Goal: Task Accomplishment & Management: Manage account settings

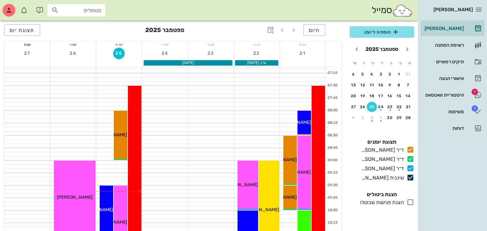
click at [233, 17] on div "סמייל מטופלים" at bounding box center [209, 10] width 418 height 21
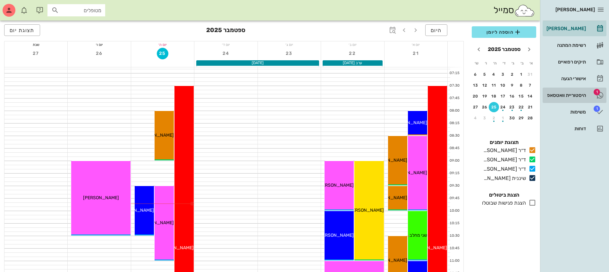
click at [566, 93] on div "היסטוריית וואטסאפ" at bounding box center [565, 95] width 41 height 5
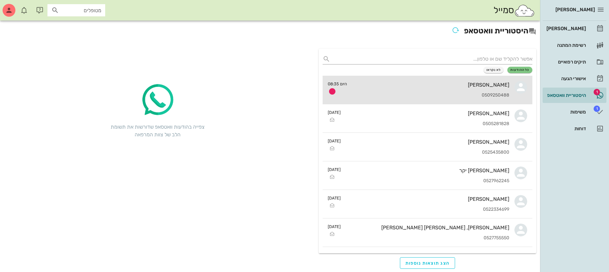
click at [455, 86] on div "ציפי סלע" at bounding box center [430, 85] width 157 height 6
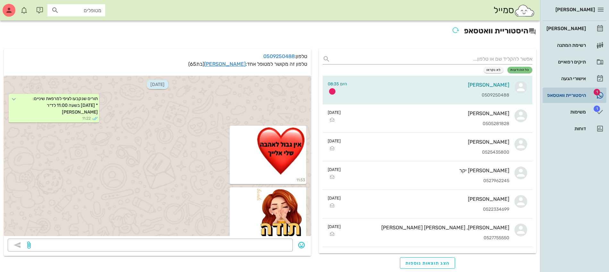
scroll to position [3723, 0]
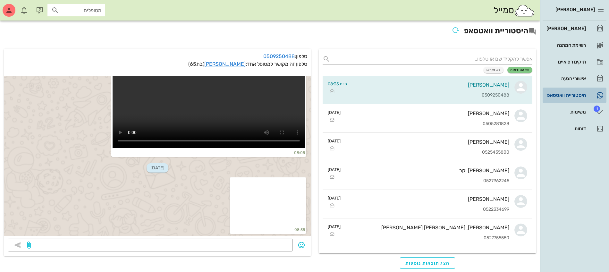
click at [564, 97] on div "היסטוריית וואטסאפ" at bounding box center [565, 95] width 41 height 5
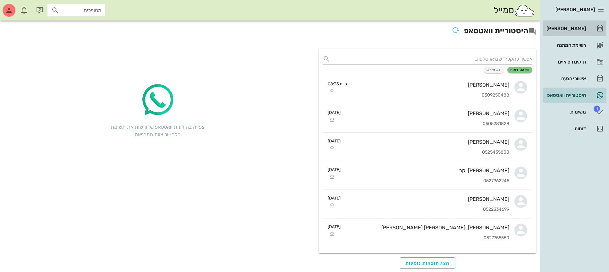
click at [583, 28] on div "[PERSON_NAME]" at bounding box center [565, 28] width 41 height 5
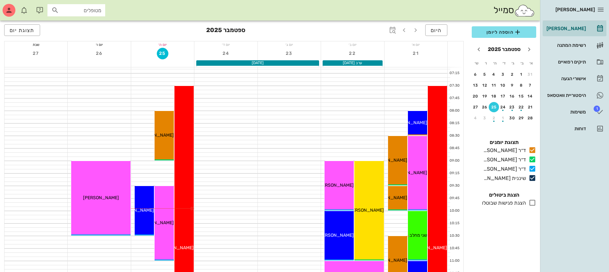
scroll to position [80, 0]
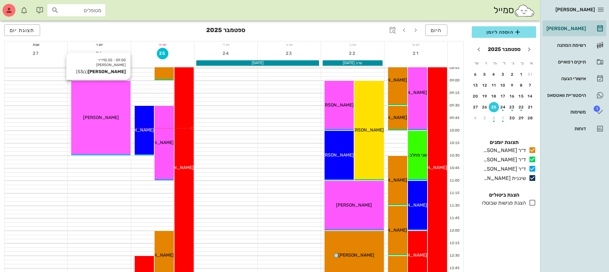
click at [95, 128] on div "09:00 - 10:30 ד״ר עמראן ביאדסה יוסי ברבי (בן 53 ) יוסי ברבי" at bounding box center [100, 118] width 59 height 74
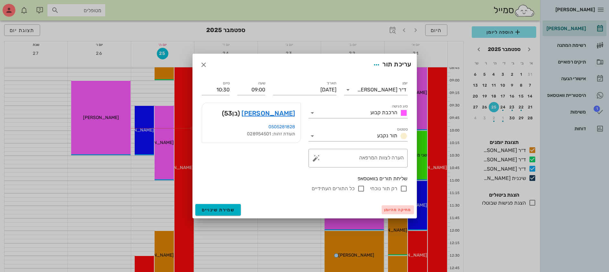
click at [392, 208] on span "מחיקה מהיומן" at bounding box center [397, 209] width 27 height 4
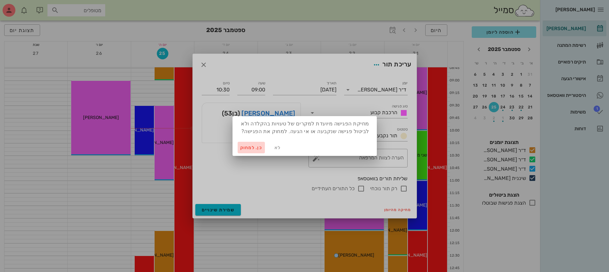
click at [244, 148] on span "כן. למחוק" at bounding box center [251, 147] width 22 height 5
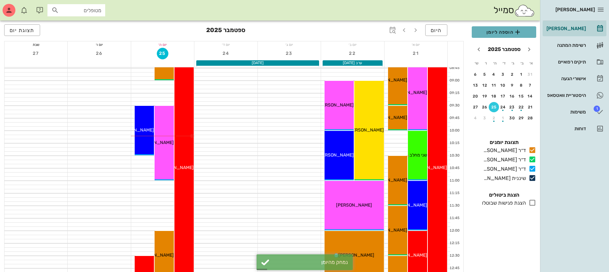
click at [500, 31] on span "הוספה ליומן" at bounding box center [504, 32] width 54 height 8
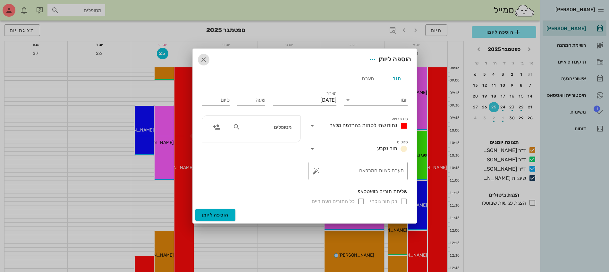
click at [203, 58] on icon "button" at bounding box center [204, 60] width 8 height 8
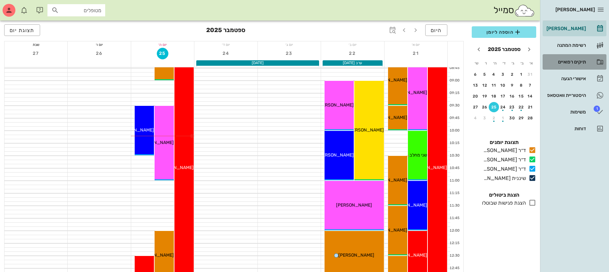
click at [576, 60] on div "תיקים רפואיים" at bounding box center [565, 61] width 41 height 5
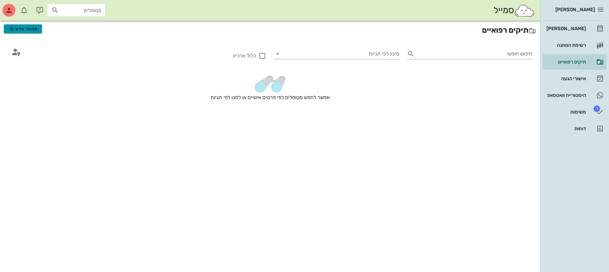
click at [20, 27] on span "מטופל חדש" at bounding box center [23, 29] width 30 height 8
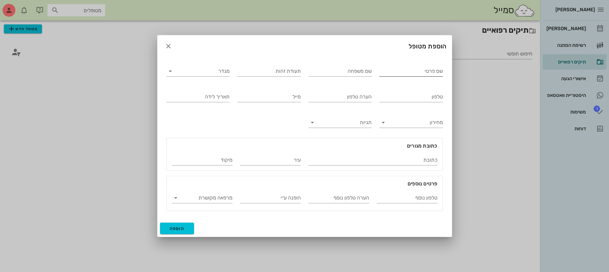
click at [388, 70] on input "שם פרטי" at bounding box center [410, 71] width 63 height 10
type input "לוי"
type input "טובה"
click at [212, 73] on input "מגדר" at bounding box center [203, 71] width 53 height 10
click at [218, 92] on div "נקבה" at bounding box center [198, 91] width 53 height 6
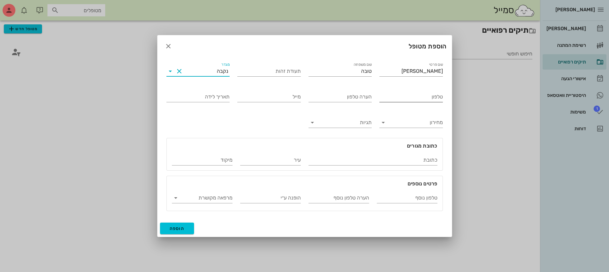
click at [419, 97] on input "טלפון" at bounding box center [410, 97] width 63 height 10
type input "054-4270093"
click at [174, 228] on span "הוספה" at bounding box center [177, 228] width 15 height 5
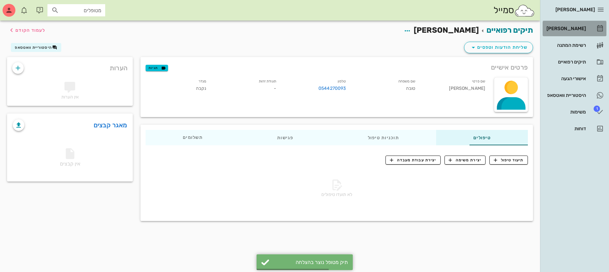
click at [582, 27] on div "[PERSON_NAME]" at bounding box center [565, 28] width 41 height 5
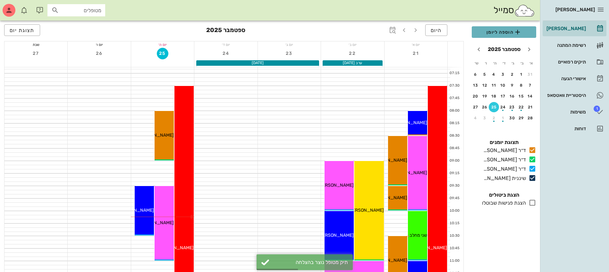
click at [501, 31] on span "הוספה ליומן" at bounding box center [504, 32] width 54 height 8
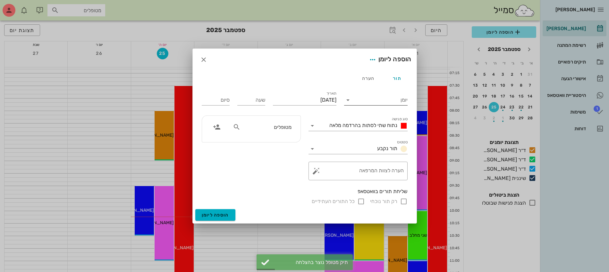
click at [371, 95] on input "יומן" at bounding box center [380, 100] width 55 height 10
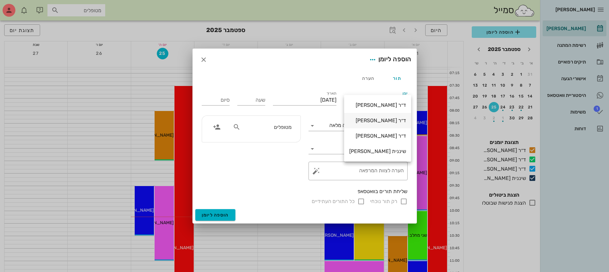
click at [368, 120] on div "ד״ר [PERSON_NAME]" at bounding box center [377, 120] width 57 height 6
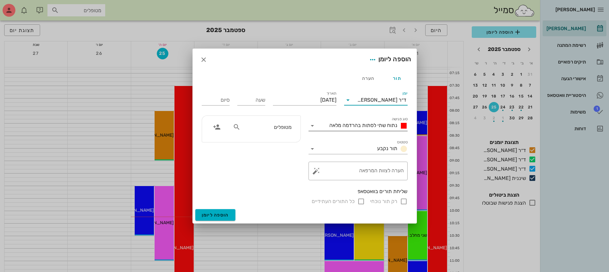
click at [352, 125] on span "נתוח שתי לסתות בהרדמה מלאה" at bounding box center [363, 125] width 68 height 6
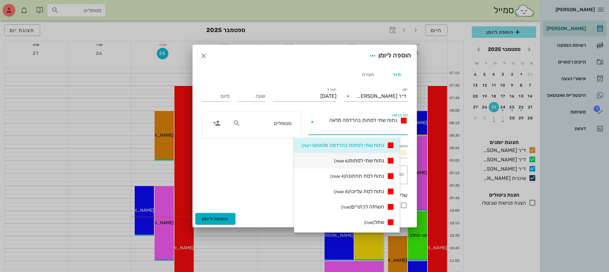
scroll to position [120, 0]
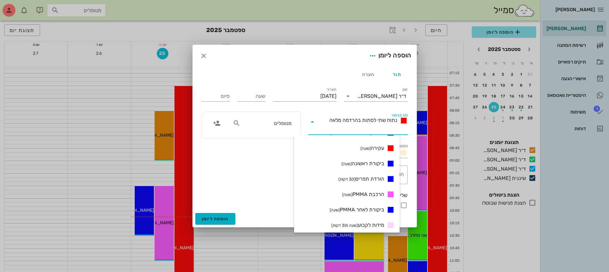
drag, startPoint x: 366, startPoint y: 162, endPoint x: 362, endPoint y: 159, distance: 5.0
click at [365, 162] on span "ביקורת ראשונה (שעה)" at bounding box center [362, 164] width 43 height 8
type input "01:00"
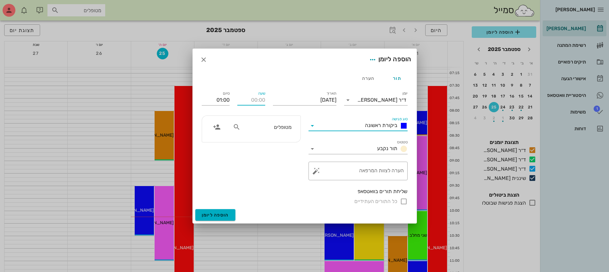
click at [249, 100] on input "שעה" at bounding box center [251, 100] width 28 height 10
type input "12:30"
type input "13:30"
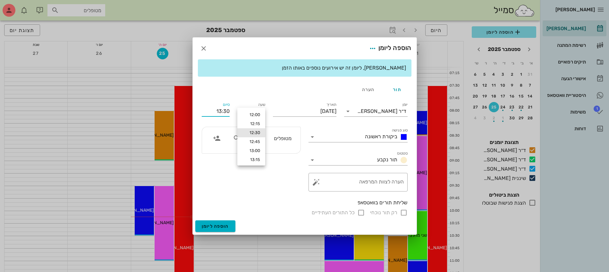
click at [227, 99] on div "סיום 13:30" at bounding box center [216, 110] width 36 height 26
click at [275, 140] on input "text" at bounding box center [266, 138] width 49 height 8
type input "טוב"
click at [280, 159] on div "0544270093" at bounding box center [266, 158] width 65 height 5
click at [404, 212] on input "רק תור נוכחי" at bounding box center [404, 213] width 8 height 8
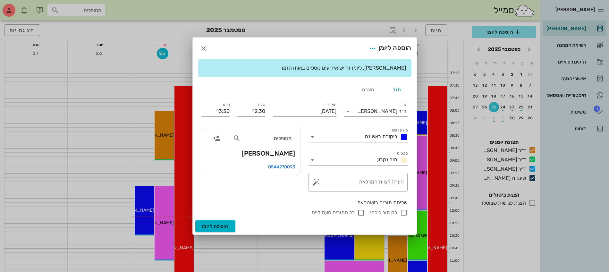
checkbox input "false"
click at [210, 227] on span "הוספה ליומן" at bounding box center [215, 225] width 27 height 5
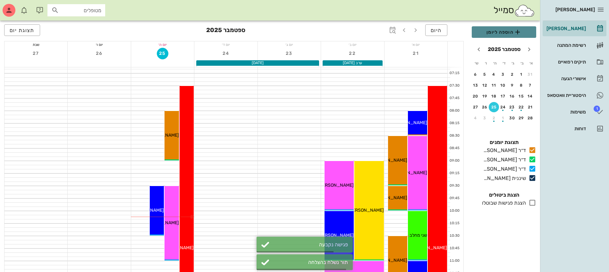
click at [509, 33] on span "הוספה ליומן" at bounding box center [504, 32] width 54 height 8
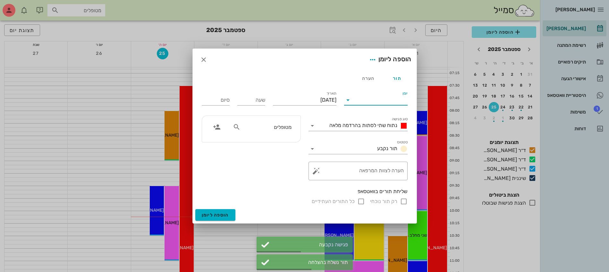
click at [380, 101] on input "יומן" at bounding box center [380, 100] width 55 height 10
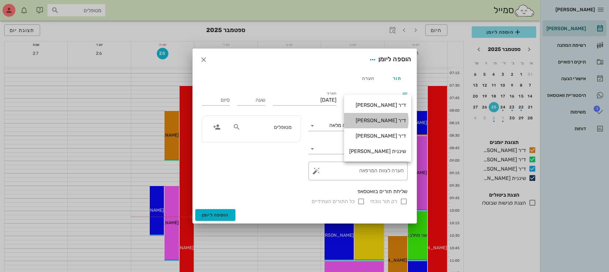
click at [372, 114] on div "ד״ר [PERSON_NAME]" at bounding box center [377, 121] width 57 height 14
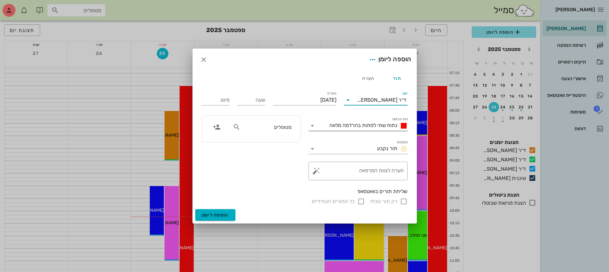
click at [362, 127] on span "נתוח שתי לסתות בהרדמה מלאה" at bounding box center [363, 125] width 68 height 6
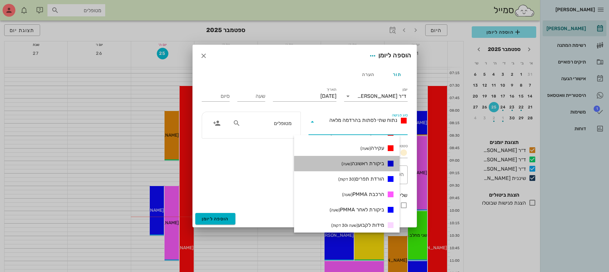
click at [375, 164] on span "ביקורת ראשונה (שעה)" at bounding box center [362, 164] width 43 height 8
type input "01:00"
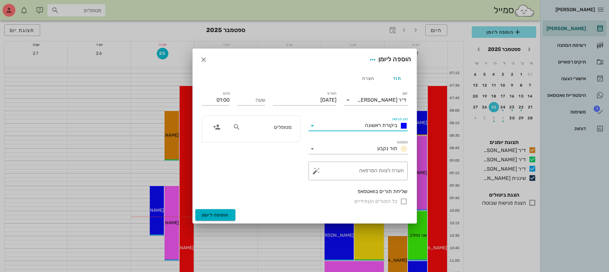
click at [267, 127] on input "מטופלים" at bounding box center [266, 127] width 49 height 8
type input "שני"
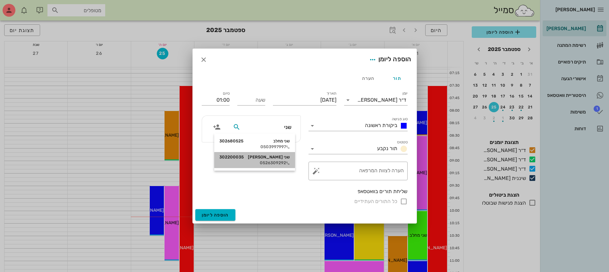
click at [272, 153] on div "שני דרור 302200035 0526309292" at bounding box center [254, 160] width 71 height 16
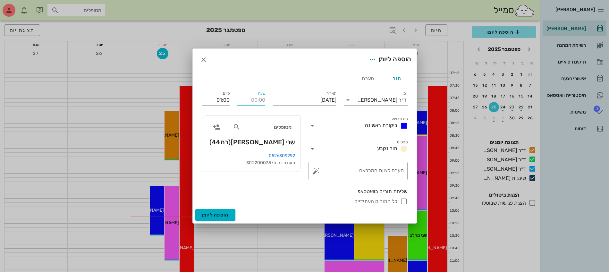
click at [245, 101] on input "שעה" at bounding box center [251, 100] width 28 height 10
type input "11:00"
type input "12:00"
click at [214, 98] on input "12:00" at bounding box center [216, 100] width 28 height 10
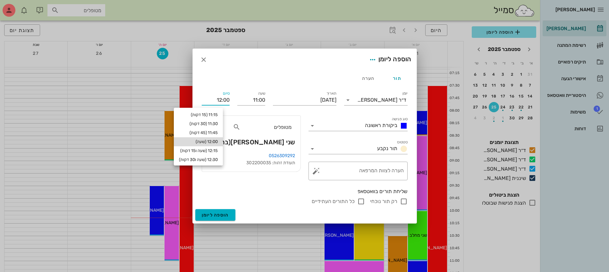
click at [213, 140] on div "12:00 (שעה)" at bounding box center [198, 141] width 39 height 5
type input "12:00"
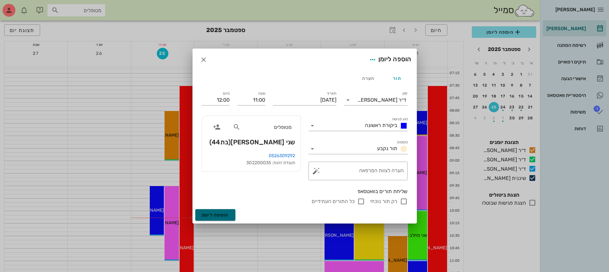
click at [222, 213] on span "הוספה ליומן" at bounding box center [215, 214] width 27 height 5
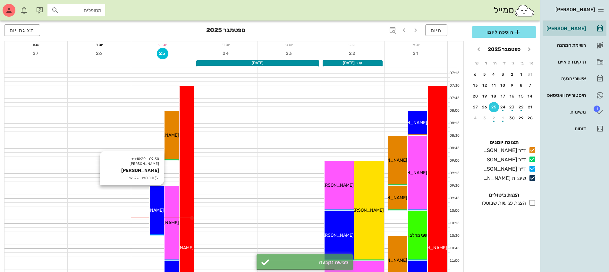
click at [153, 200] on div "09:30 - 10:30 ד״ר עמראן ביאדסה ריקי דניאלי תור ראשון במרפאה ריקי דניאלי" at bounding box center [157, 210] width 14 height 49
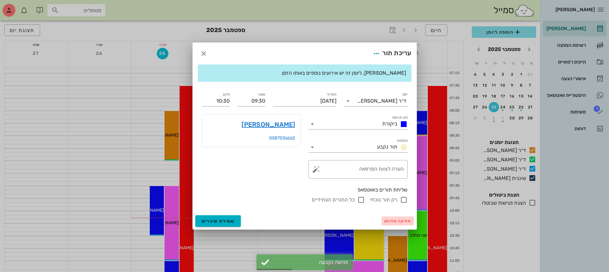
click at [396, 222] on span "מחיקה מהיומן" at bounding box center [397, 221] width 27 height 4
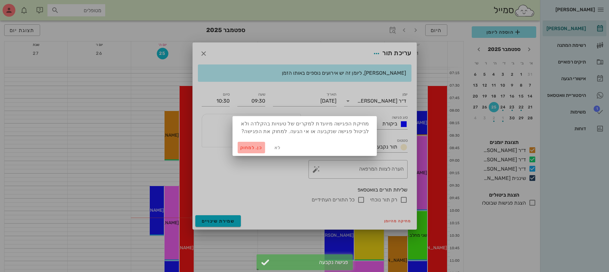
click at [248, 147] on span "כן. למחוק" at bounding box center [251, 147] width 22 height 5
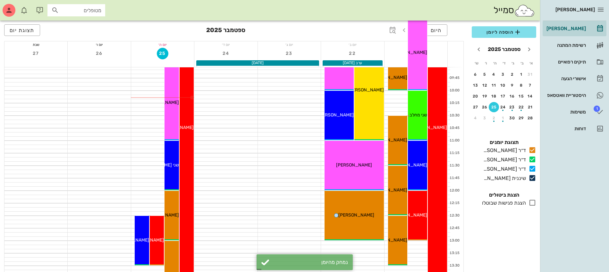
scroll to position [80, 0]
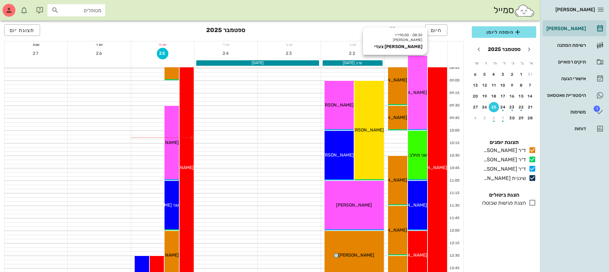
click at [419, 104] on div "08:30 - 10:00 ד״ר עמראן ביאדסה בועז צעדי בועז צעדי" at bounding box center [417, 93] width 19 height 74
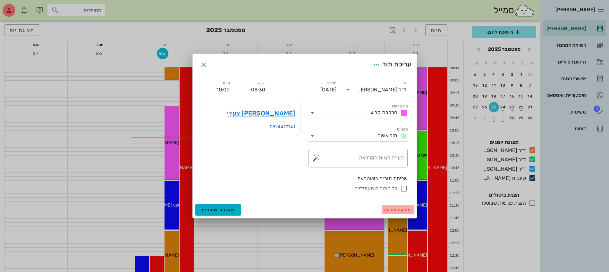
click at [397, 209] on span "מחיקה מהיומן" at bounding box center [397, 209] width 27 height 4
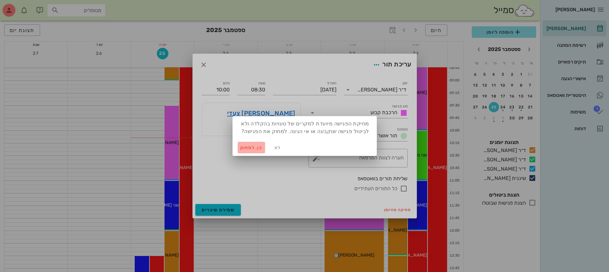
click at [248, 149] on span "כן. למחוק" at bounding box center [251, 147] width 22 height 5
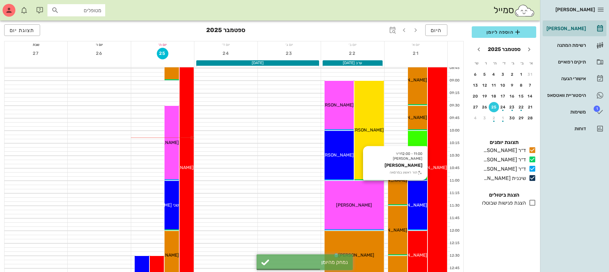
click at [415, 199] on div "11:00 - 12:00 ד״ר עמראן ביאדסה אליסה עדי תור ראשון במרפאה אליסה עדי" at bounding box center [417, 205] width 19 height 49
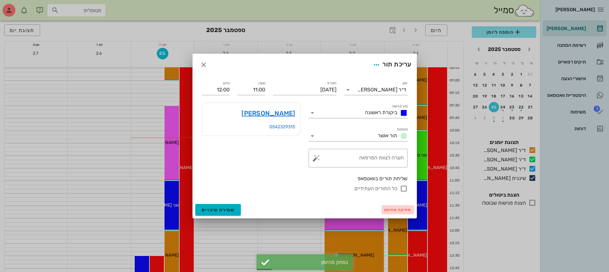
click at [403, 211] on span "מחיקה מהיומן" at bounding box center [397, 209] width 27 height 4
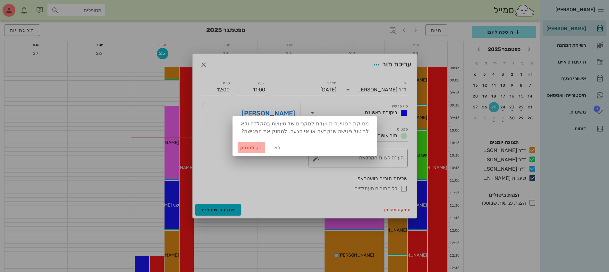
click at [246, 146] on span "כן. למחוק" at bounding box center [251, 147] width 22 height 5
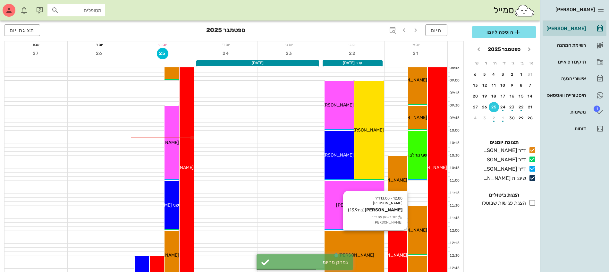
click at [397, 252] on span "[PERSON_NAME]" at bounding box center [389, 254] width 36 height 5
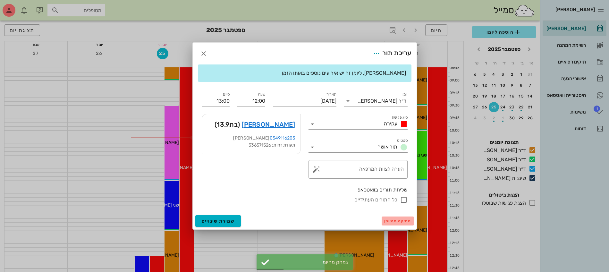
click at [396, 220] on span "מחיקה מהיומן" at bounding box center [397, 221] width 27 height 4
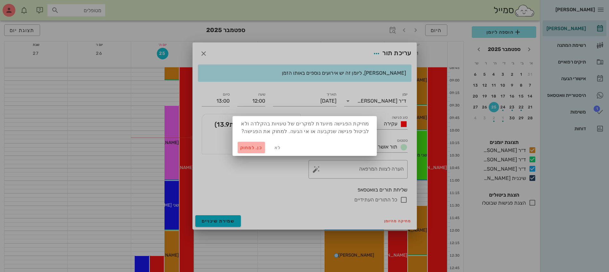
click at [245, 147] on span "כן. למחוק" at bounding box center [251, 147] width 22 height 5
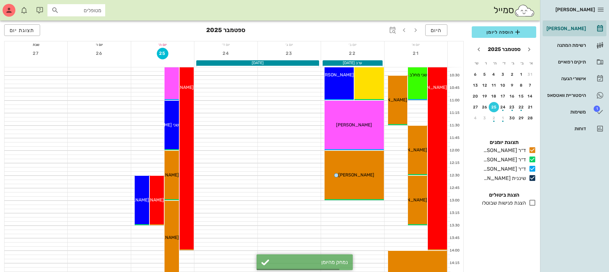
scroll to position [200, 0]
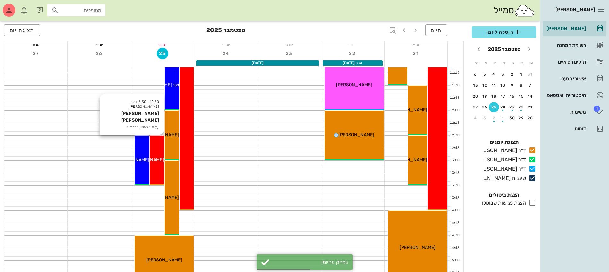
click at [154, 157] on span "[PERSON_NAME] [PERSON_NAME]" at bounding box center [127, 159] width 73 height 5
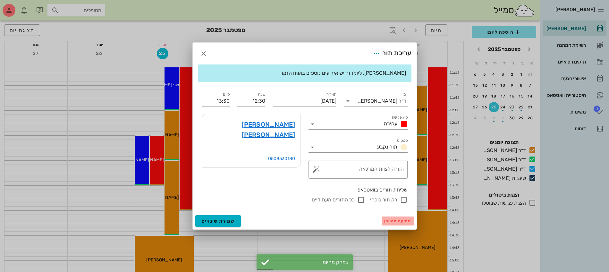
click at [393, 220] on span "מחיקה מהיומן" at bounding box center [397, 221] width 27 height 4
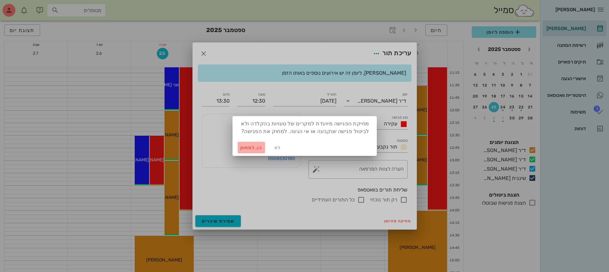
click at [250, 148] on span "כן. למחוק" at bounding box center [251, 147] width 22 height 5
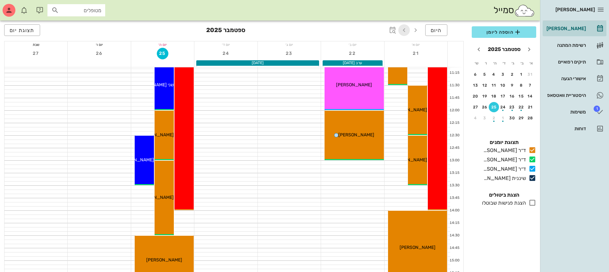
click at [405, 28] on icon "button" at bounding box center [404, 30] width 8 height 8
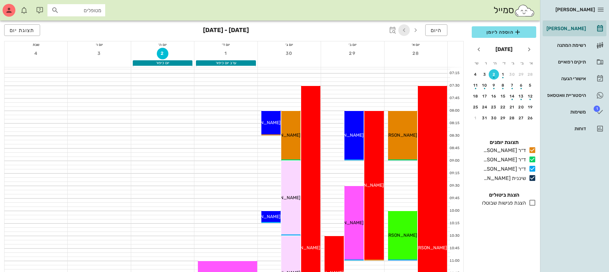
click at [404, 31] on icon "button" at bounding box center [404, 30] width 8 height 8
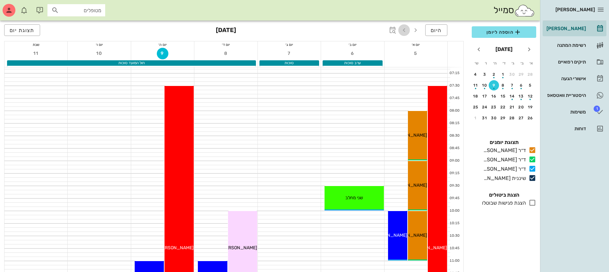
click at [402, 28] on icon "button" at bounding box center [404, 30] width 8 height 8
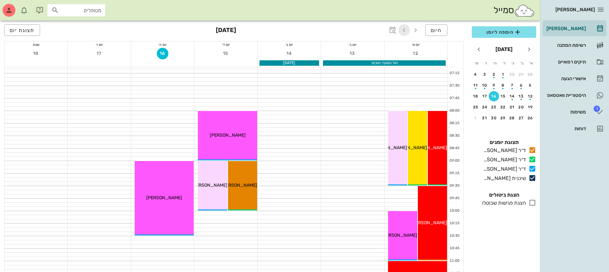
click at [403, 30] on icon "button" at bounding box center [404, 30] width 8 height 8
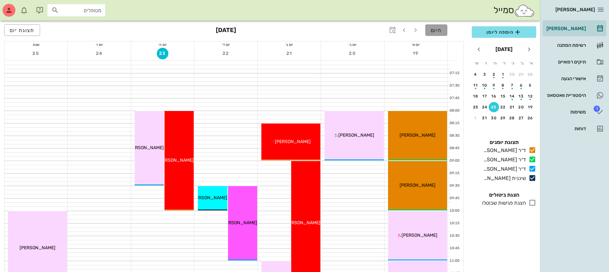
click at [426, 25] on button "היום" at bounding box center [436, 30] width 22 height 12
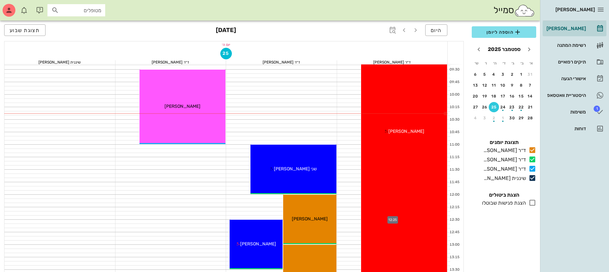
scroll to position [240, 0]
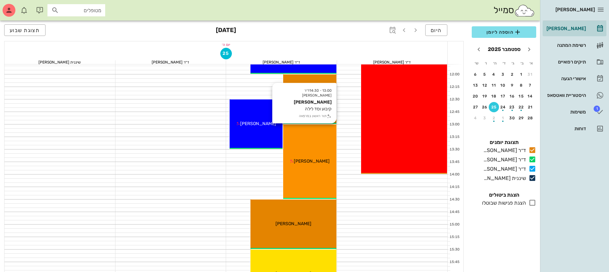
click at [322, 184] on div "13:00 - 14:30 ד״ר מוחמד ביאדסה ליבי לופו קיבוע וסד לילה תור ראשון במרפאה ליבי ל…" at bounding box center [309, 161] width 53 height 74
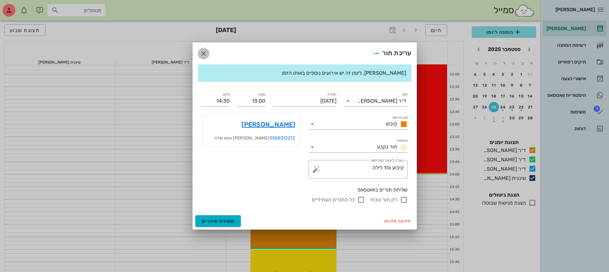
click at [207, 53] on icon "button" at bounding box center [204, 54] width 8 height 8
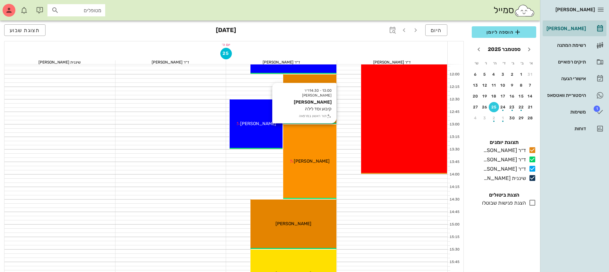
scroll to position [0, 0]
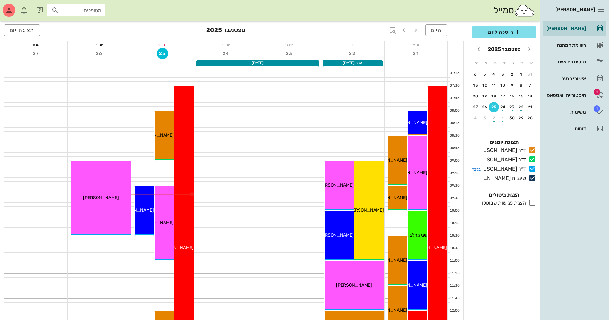
click at [280, 172] on div "ד״ר [PERSON_NAME]" at bounding box center [503, 169] width 45 height 8
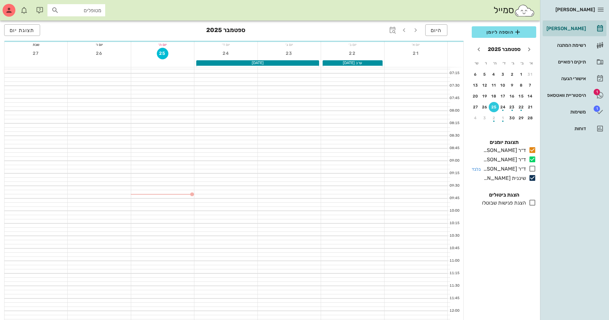
click at [280, 172] on div "ד״ר [PERSON_NAME]" at bounding box center [503, 169] width 45 height 8
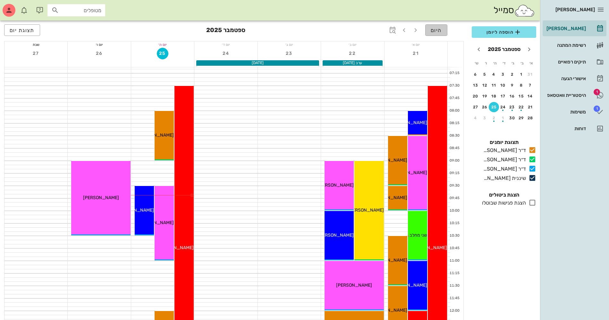
click at [280, 27] on button "היום" at bounding box center [436, 30] width 22 height 12
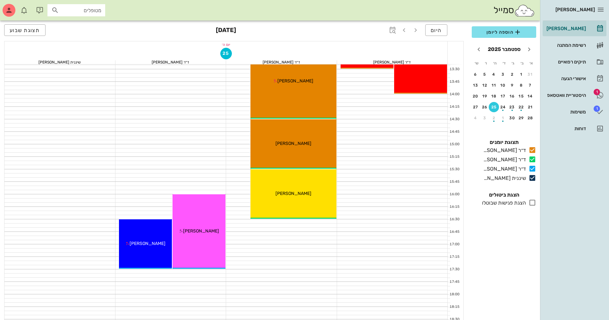
scroll to position [281, 0]
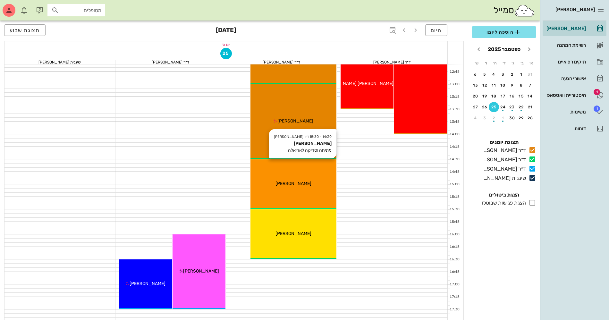
click at [280, 182] on span "[PERSON_NAME]" at bounding box center [293, 183] width 36 height 5
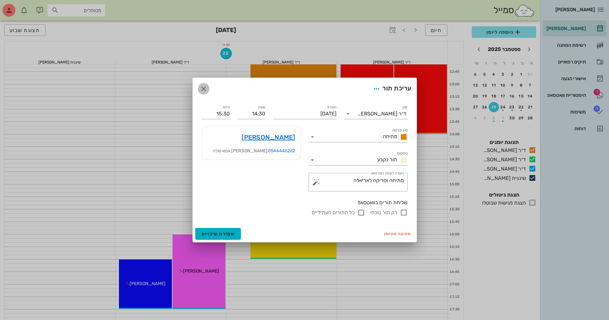
click at [200, 86] on icon "button" at bounding box center [204, 89] width 8 height 8
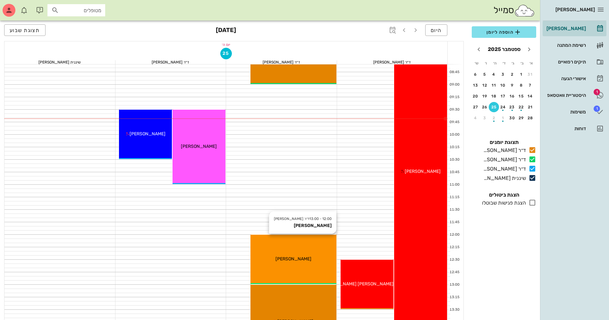
scroll to position [200, 0]
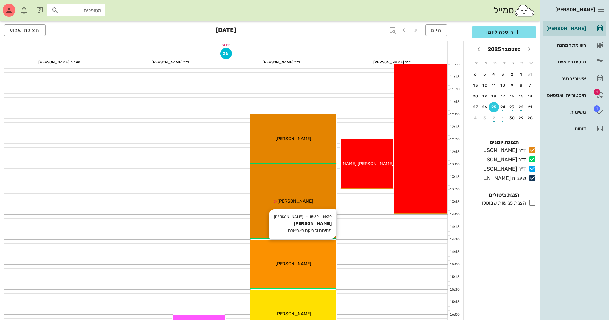
click at [280, 203] on span "[PERSON_NAME]" at bounding box center [293, 263] width 36 height 5
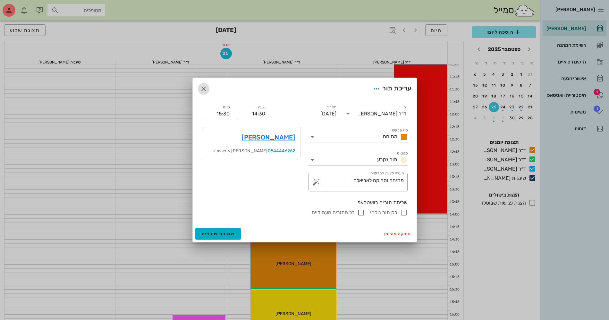
click at [201, 88] on icon "button" at bounding box center [204, 89] width 8 height 8
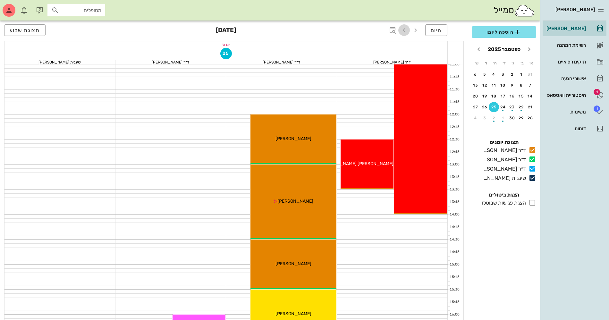
click at [280, 30] on icon "button" at bounding box center [404, 30] width 8 height 8
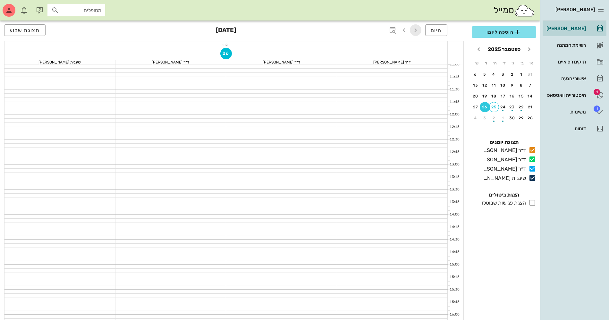
click at [280, 28] on icon "button" at bounding box center [416, 30] width 8 height 8
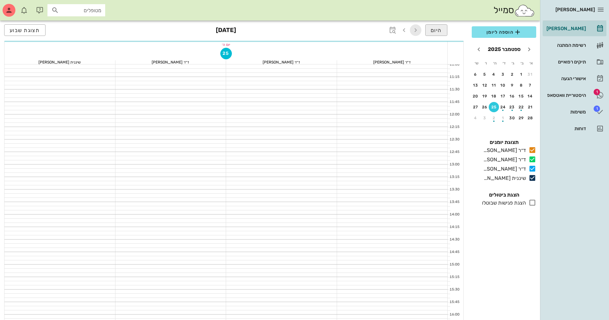
click at [280, 30] on span "היום" at bounding box center [436, 30] width 11 height 6
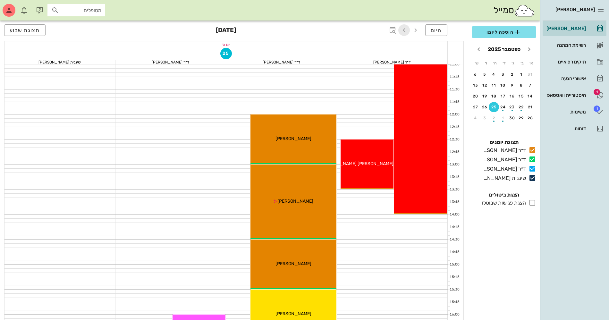
click at [280, 31] on icon "button" at bounding box center [404, 30] width 8 height 8
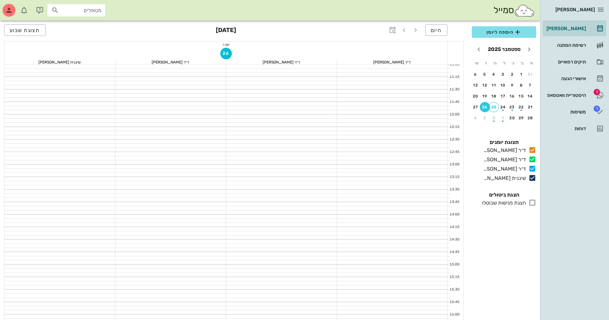
click at [280, 31] on div "היום" at bounding box center [416, 30] width 62 height 13
click at [280, 29] on icon "button" at bounding box center [416, 30] width 8 height 8
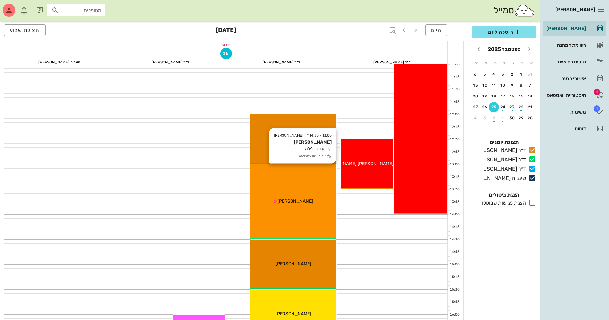
scroll to position [281, 0]
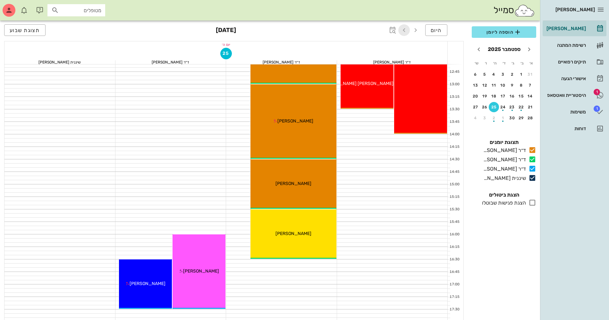
click at [280, 30] on icon "button" at bounding box center [404, 30] width 8 height 8
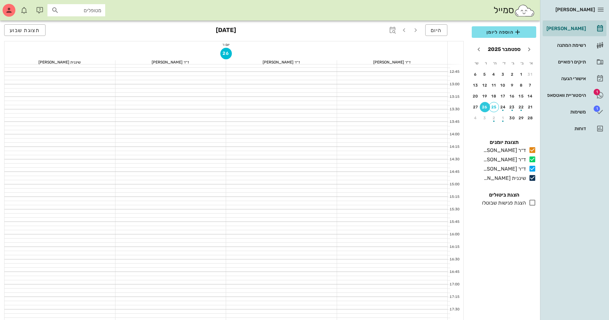
click at [280, 203] on div "הוספה ליומן ספטמבר 2025 א׳ ב׳ ג׳ ד׳ ה׳ ו׳ ש׳ 31 1 2 3 4 5 6 7 8 9 10 11 12 13 1…" at bounding box center [504, 171] width 72 height 298
